Goal: Task Accomplishment & Management: Manage account settings

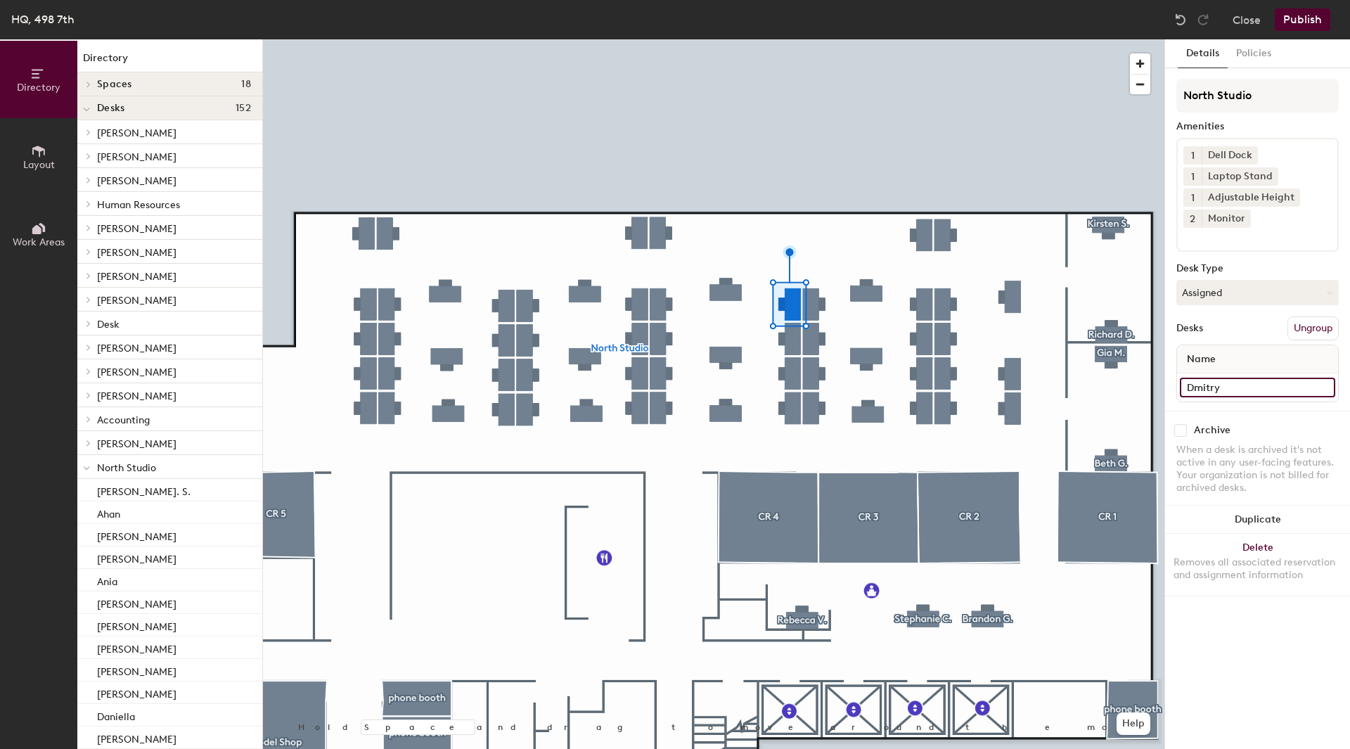
click at [1242, 382] on input "Dmitry" at bounding box center [1257, 388] width 155 height 20
click at [1213, 384] on input "[PERSON_NAME]" at bounding box center [1257, 388] width 155 height 20
type input "T"
type input "Yunni"
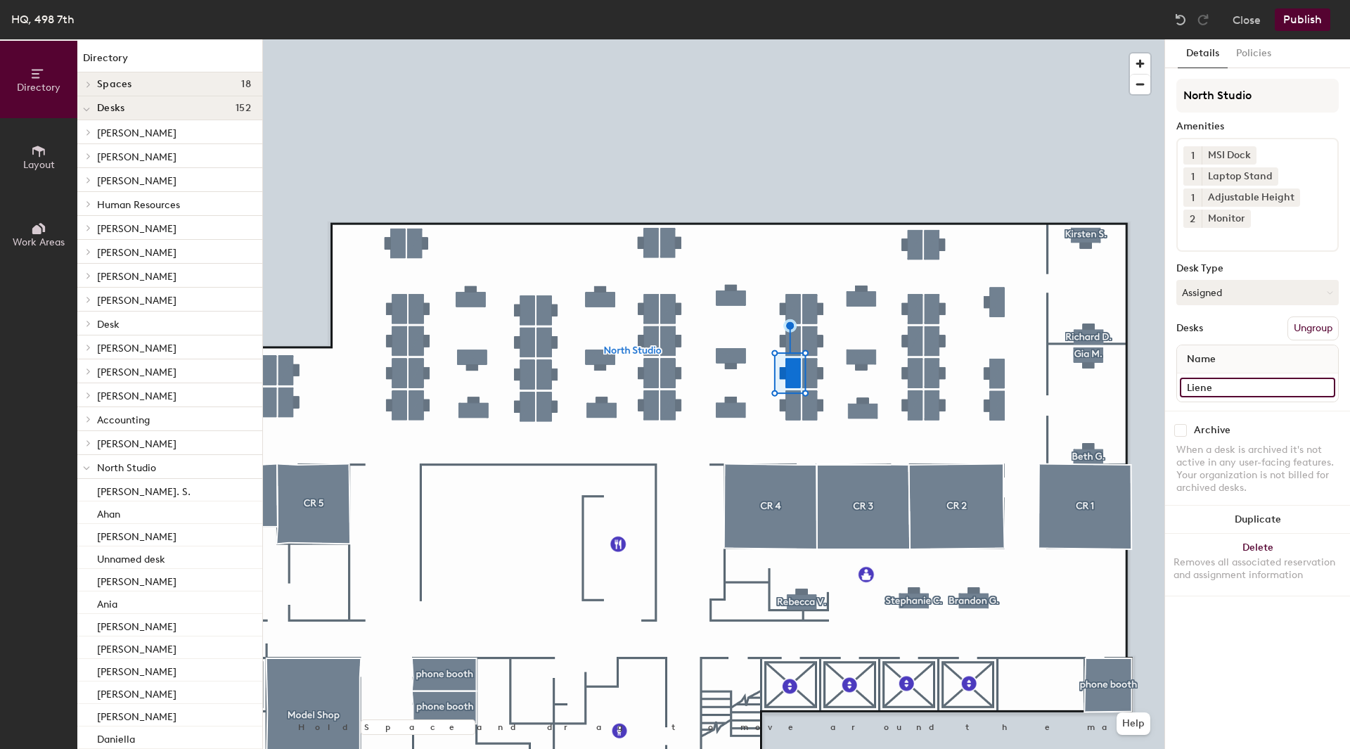
click at [1248, 389] on input "Liene" at bounding box center [1257, 388] width 155 height 20
type input "Yash"
click at [1247, 379] on input "Yash" at bounding box center [1257, 388] width 155 height 20
type input "Liene"
click at [1225, 390] on input "Desk" at bounding box center [1257, 388] width 155 height 20
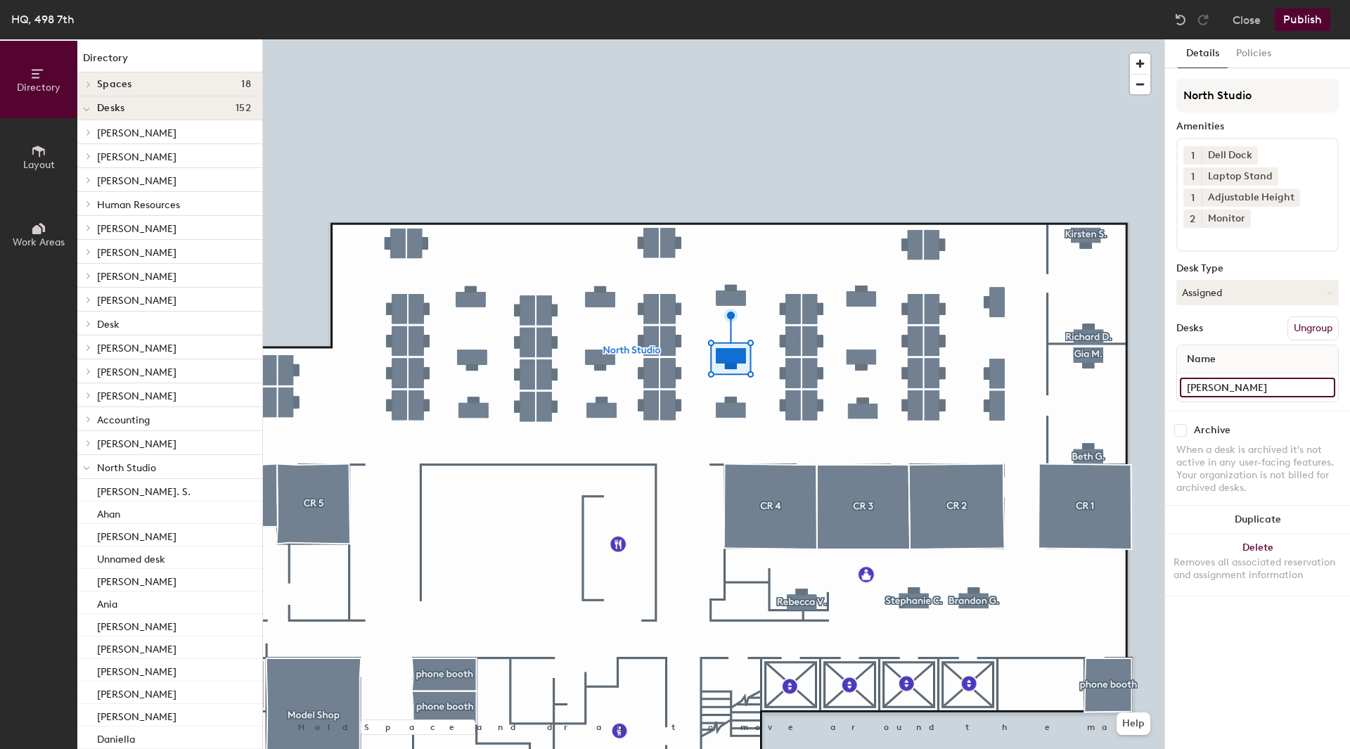
type input "[PERSON_NAME]"
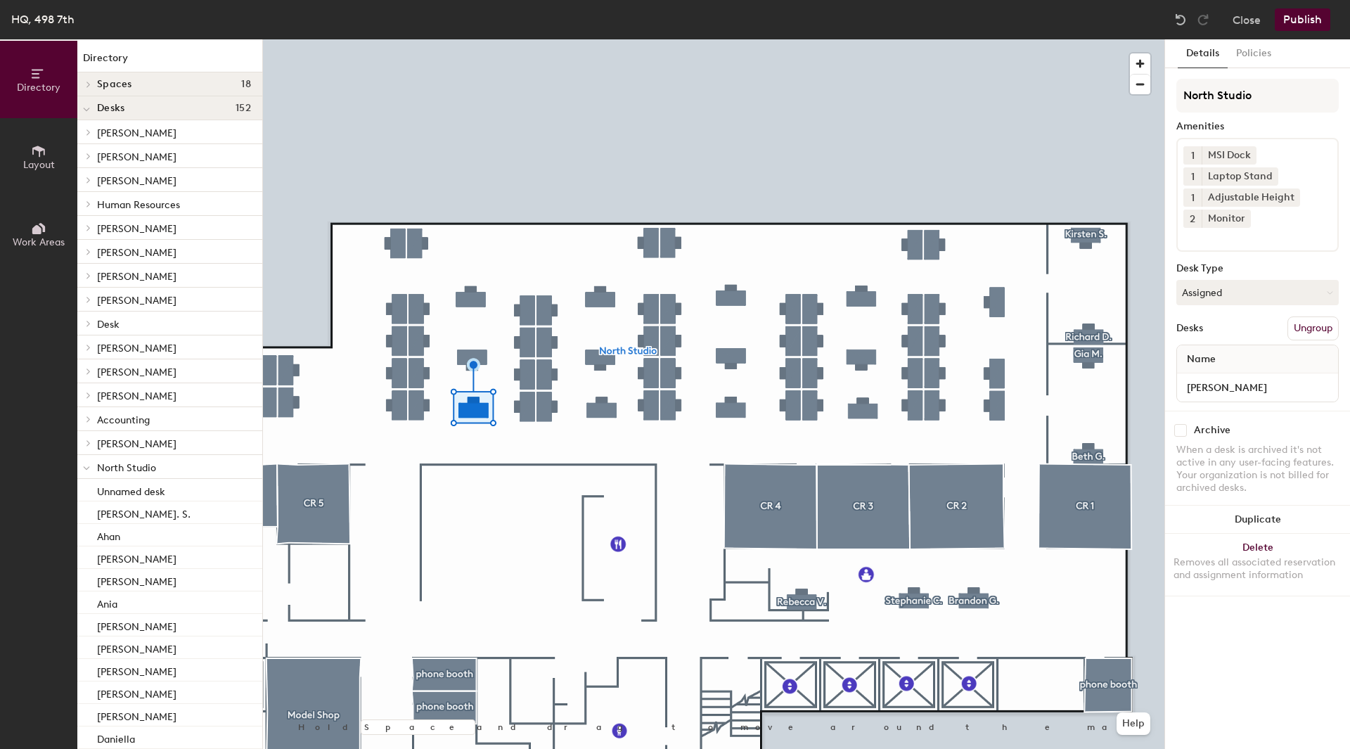
click at [1296, 20] on button "Publish" at bounding box center [1303, 19] width 56 height 22
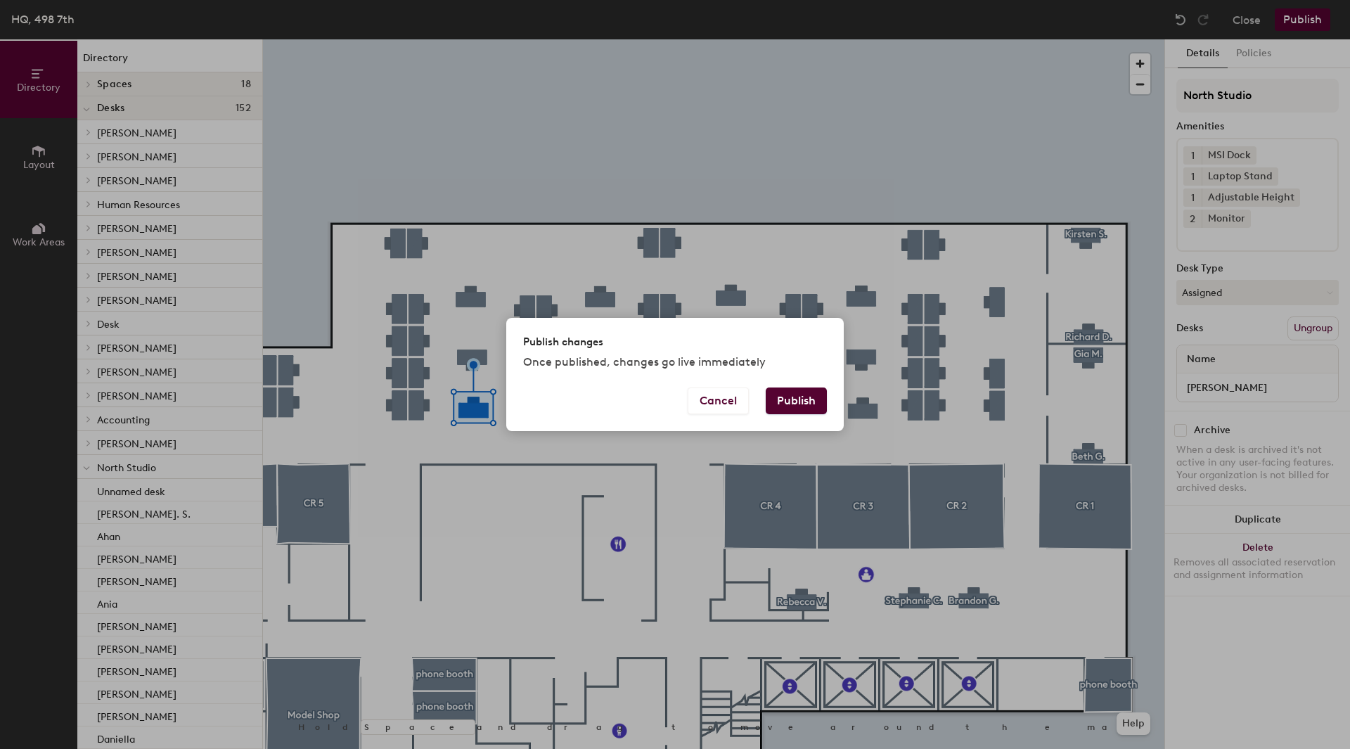
click at [797, 393] on button "Publish" at bounding box center [796, 400] width 61 height 27
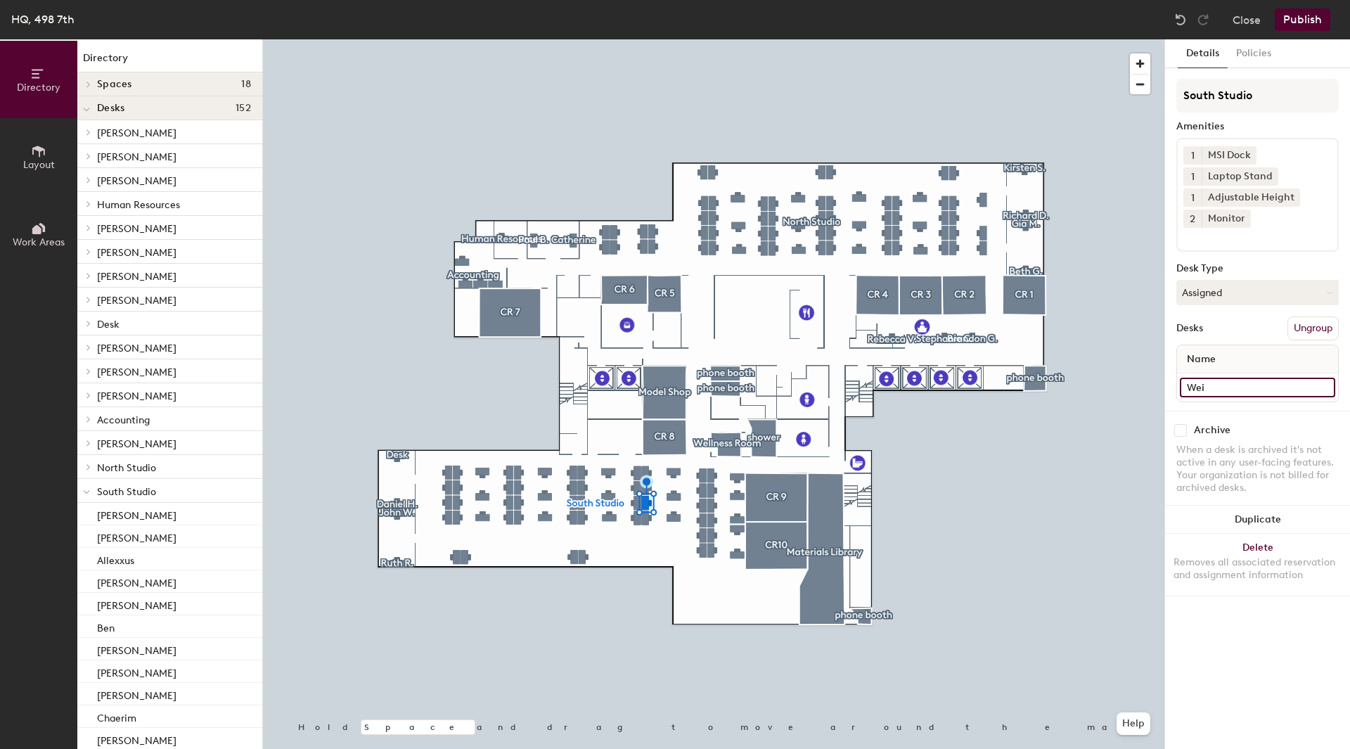
click at [1211, 388] on input "Wei" at bounding box center [1257, 388] width 155 height 20
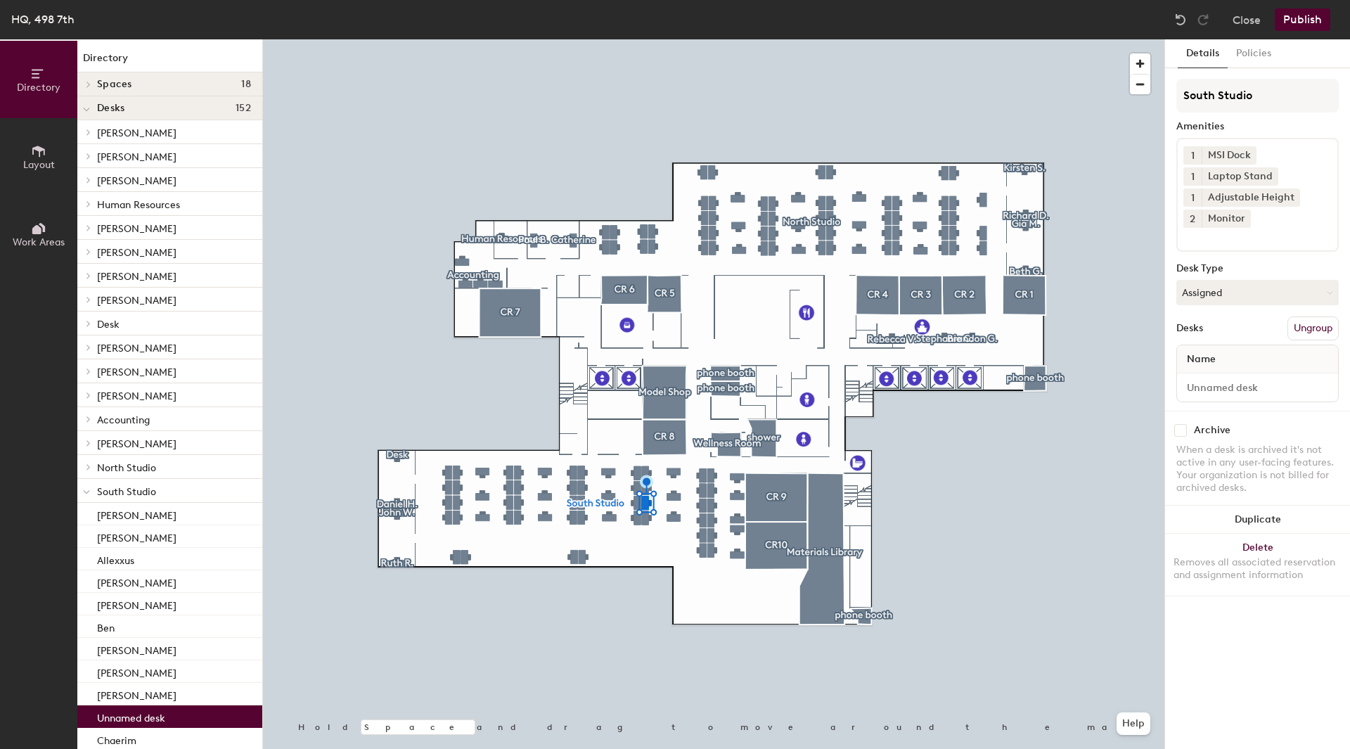
click at [1314, 22] on button "Publish" at bounding box center [1303, 19] width 56 height 22
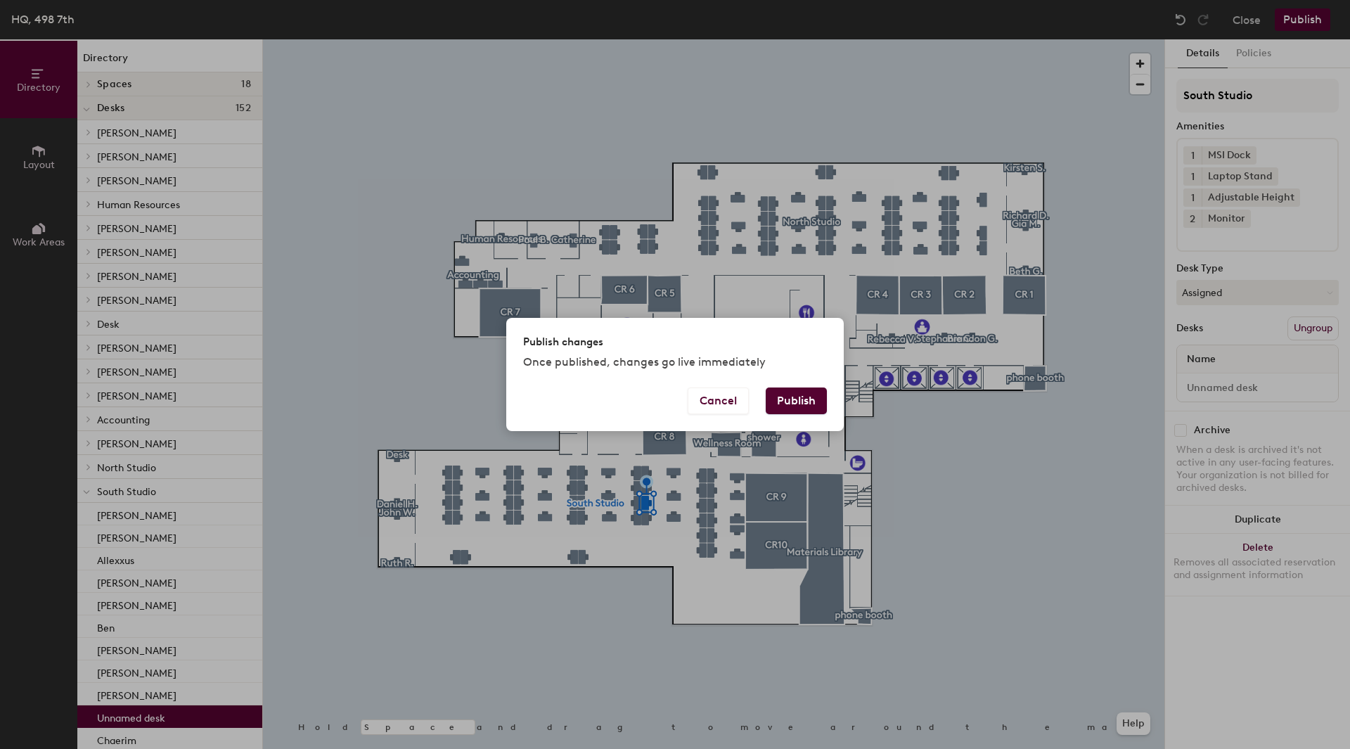
click at [784, 401] on button "Publish" at bounding box center [796, 400] width 61 height 27
